Goal: Connect with others: Connect with others

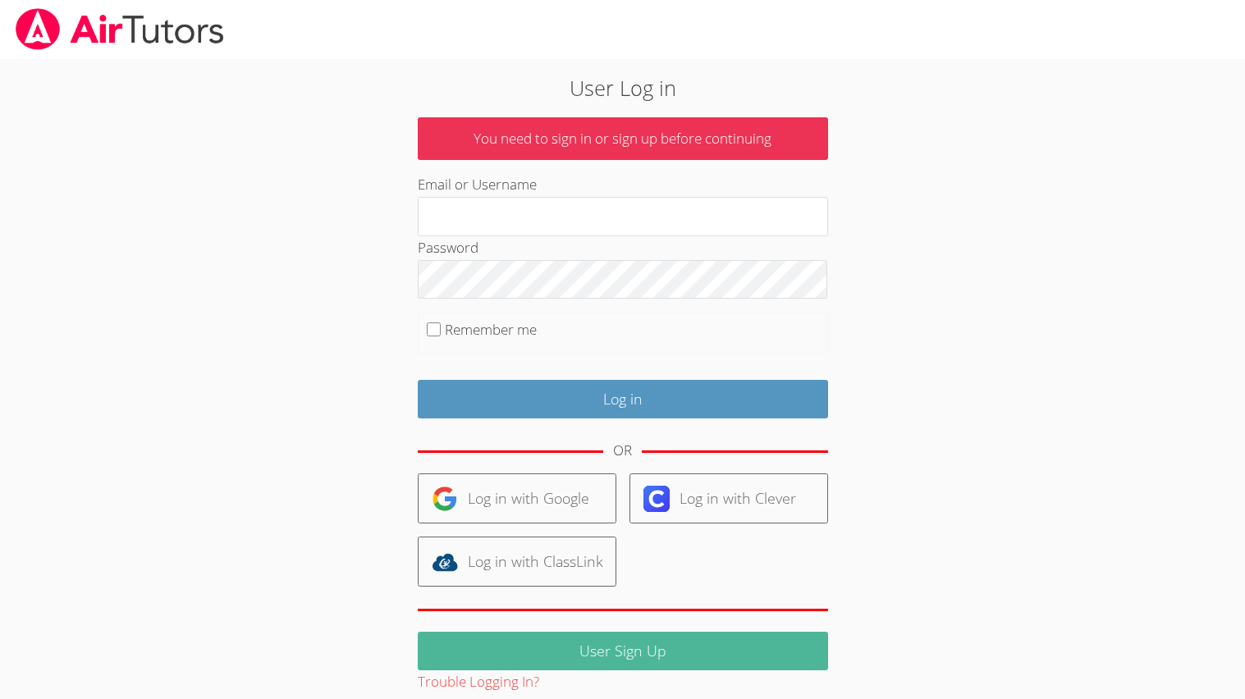
scroll to position [21, 0]
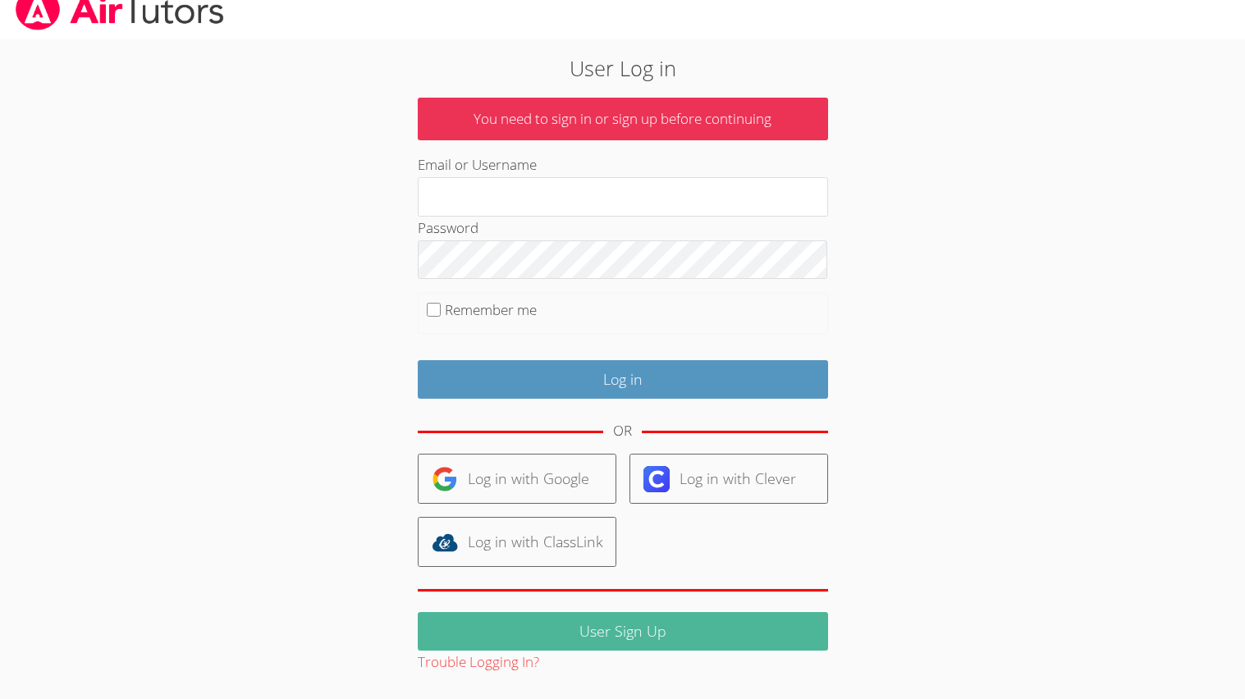
click at [636, 631] on link "User Sign Up" at bounding box center [623, 631] width 410 height 39
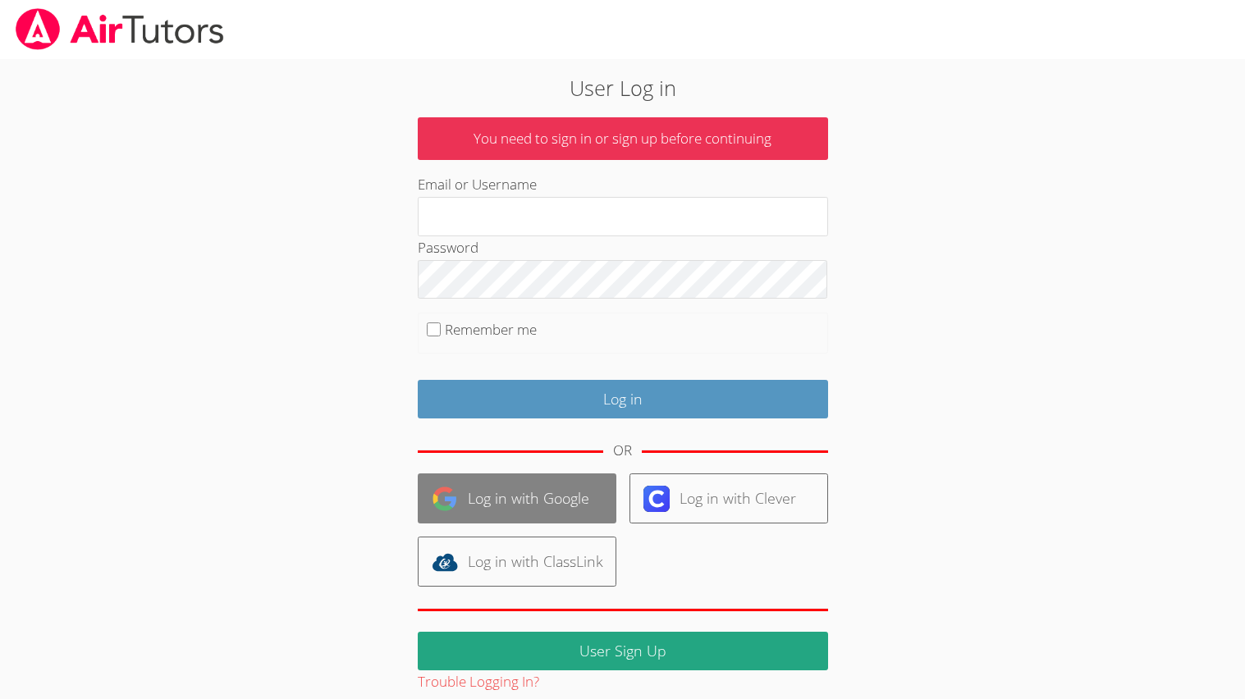
click at [533, 500] on link "Log in with Google" at bounding box center [517, 499] width 199 height 50
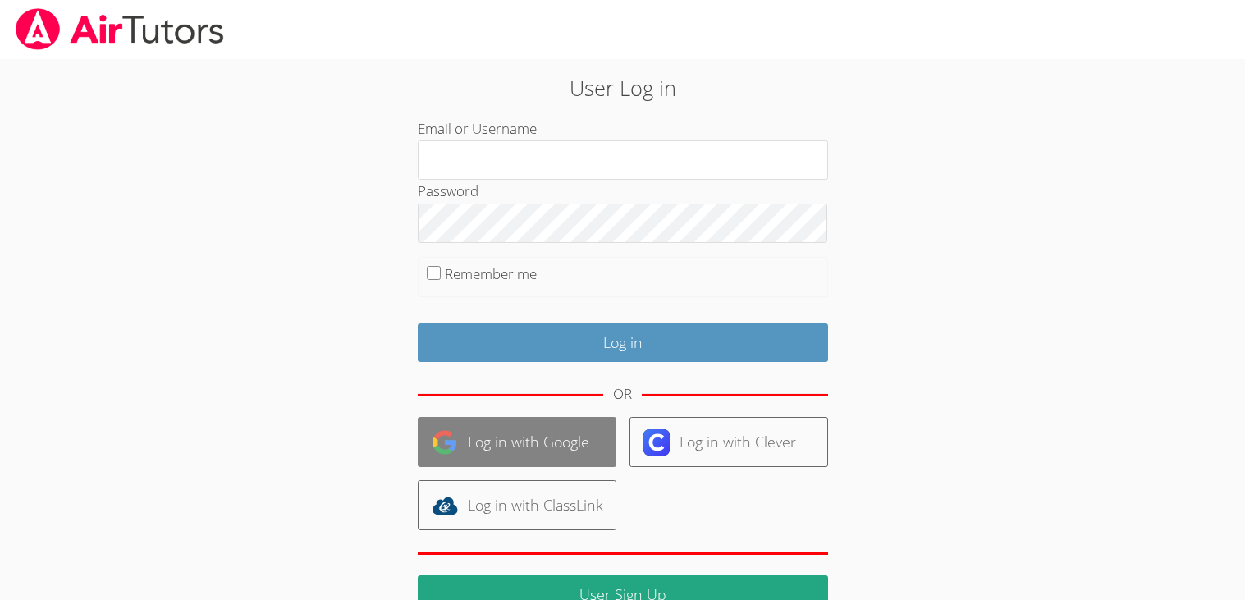
click at [529, 447] on link "Log in with Google" at bounding box center [517, 442] width 199 height 50
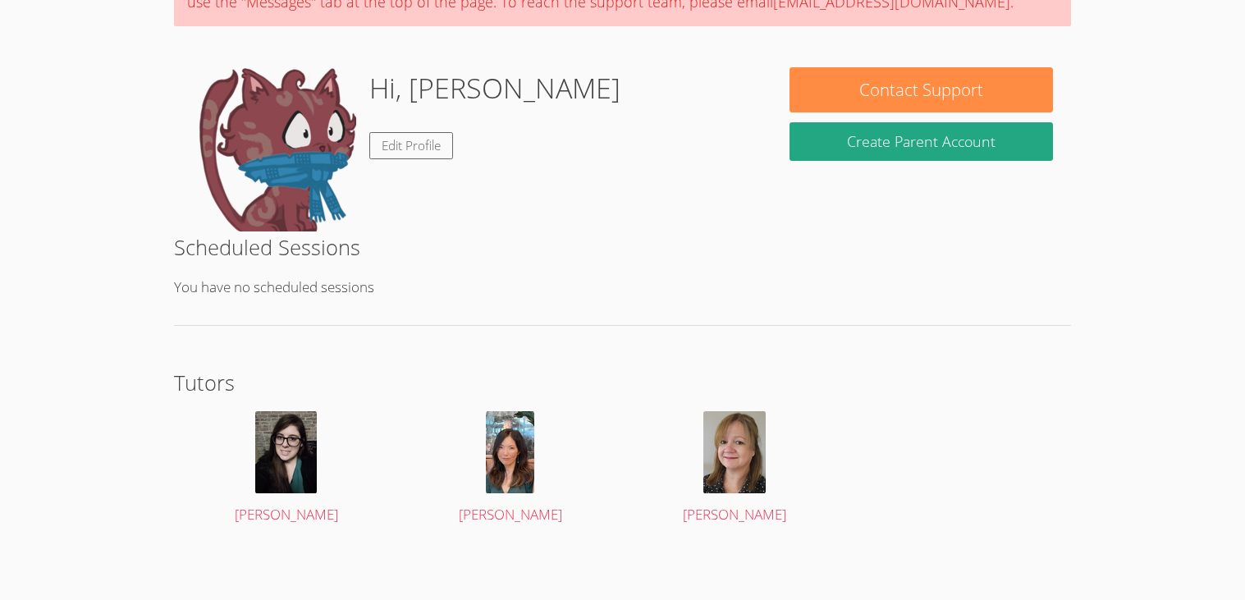
scroll to position [177, 0]
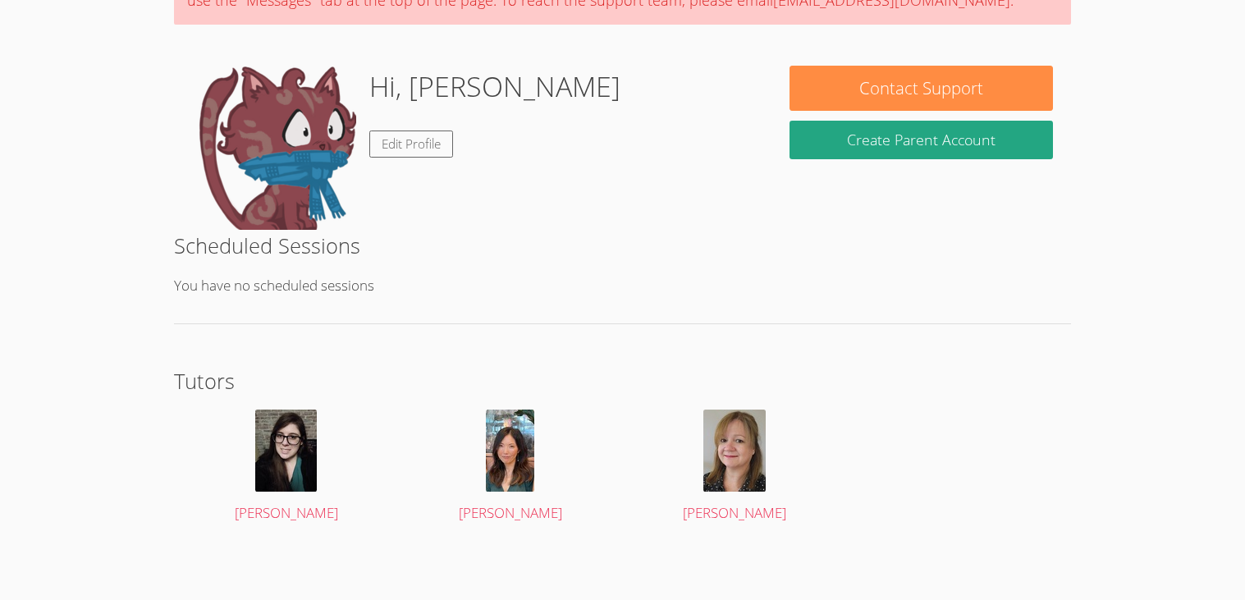
click at [558, 410] on div at bounding box center [510, 451] width 188 height 82
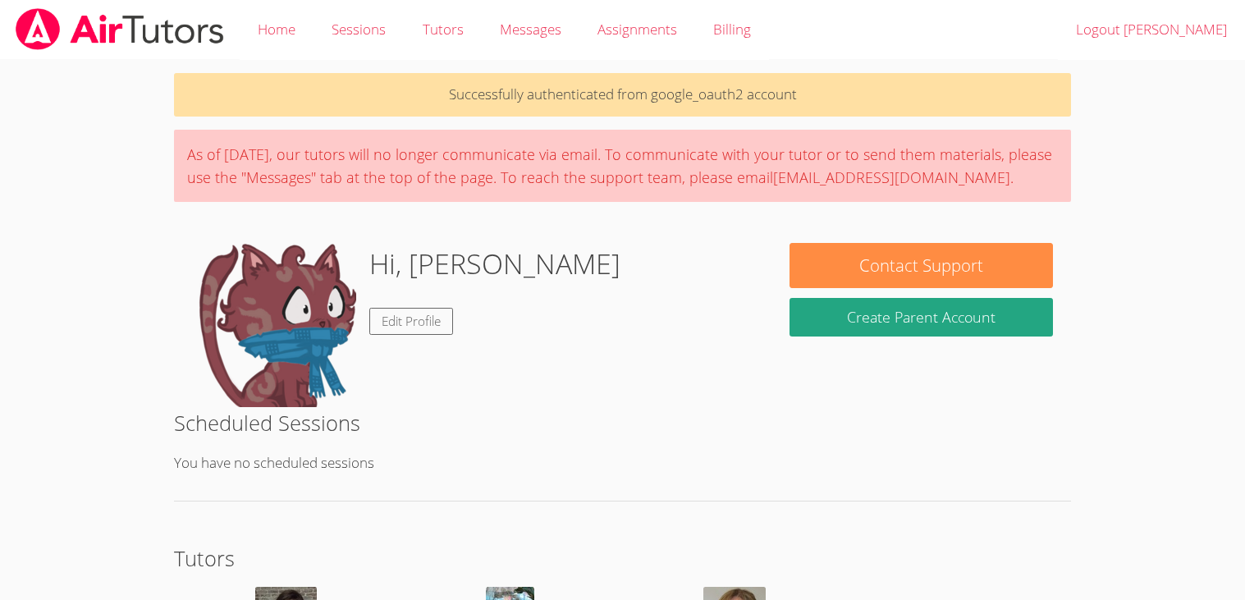
scroll to position [177, 0]
